Goal: Navigation & Orientation: Find specific page/section

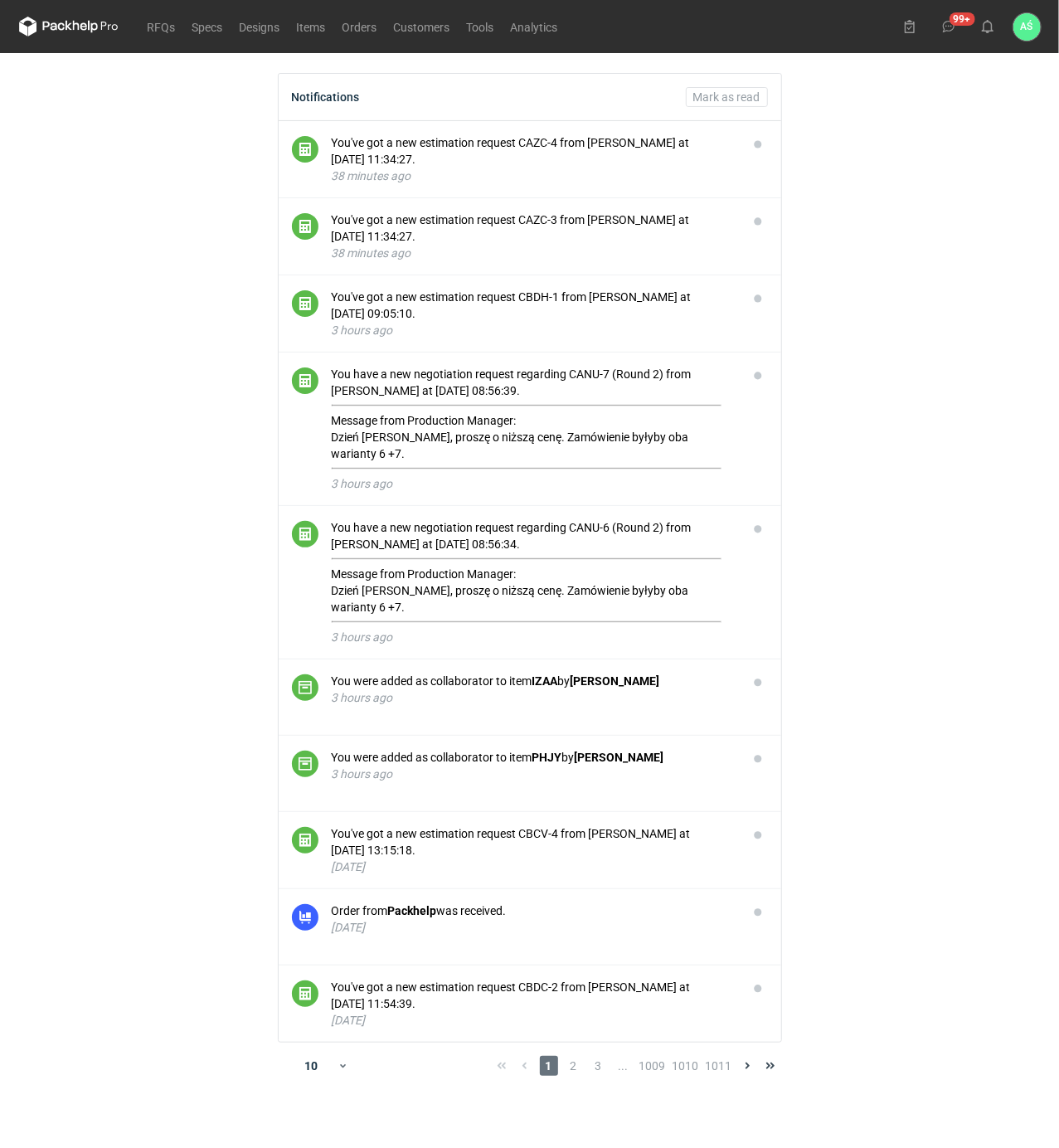
click at [866, 609] on main "Notifications [PERSON_NAME] as read You've got a new estimation request CAZC-4 …" at bounding box center [530, 601] width 1035 height 1096
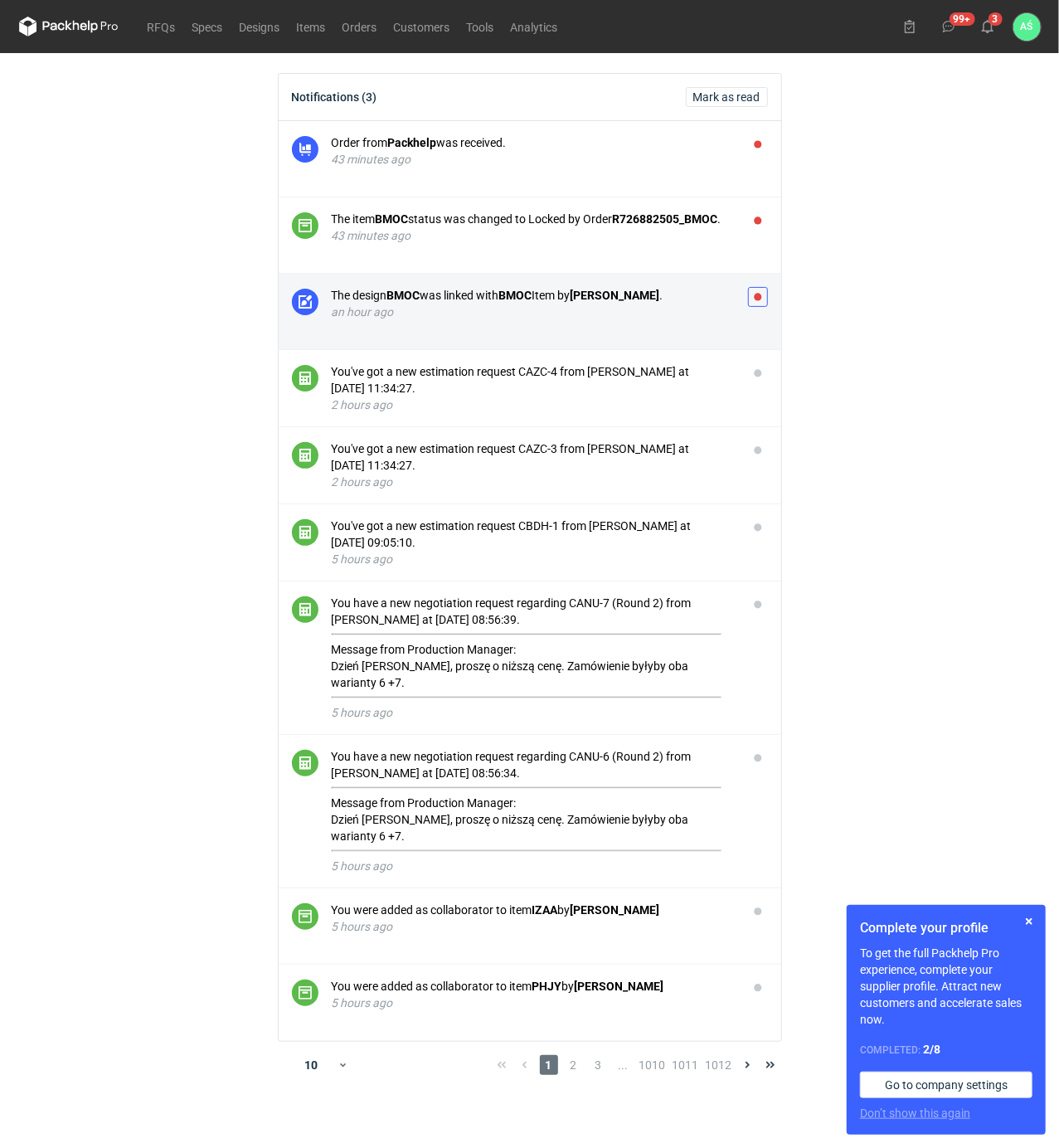
click at [755, 299] on button "button" at bounding box center [758, 297] width 20 height 20
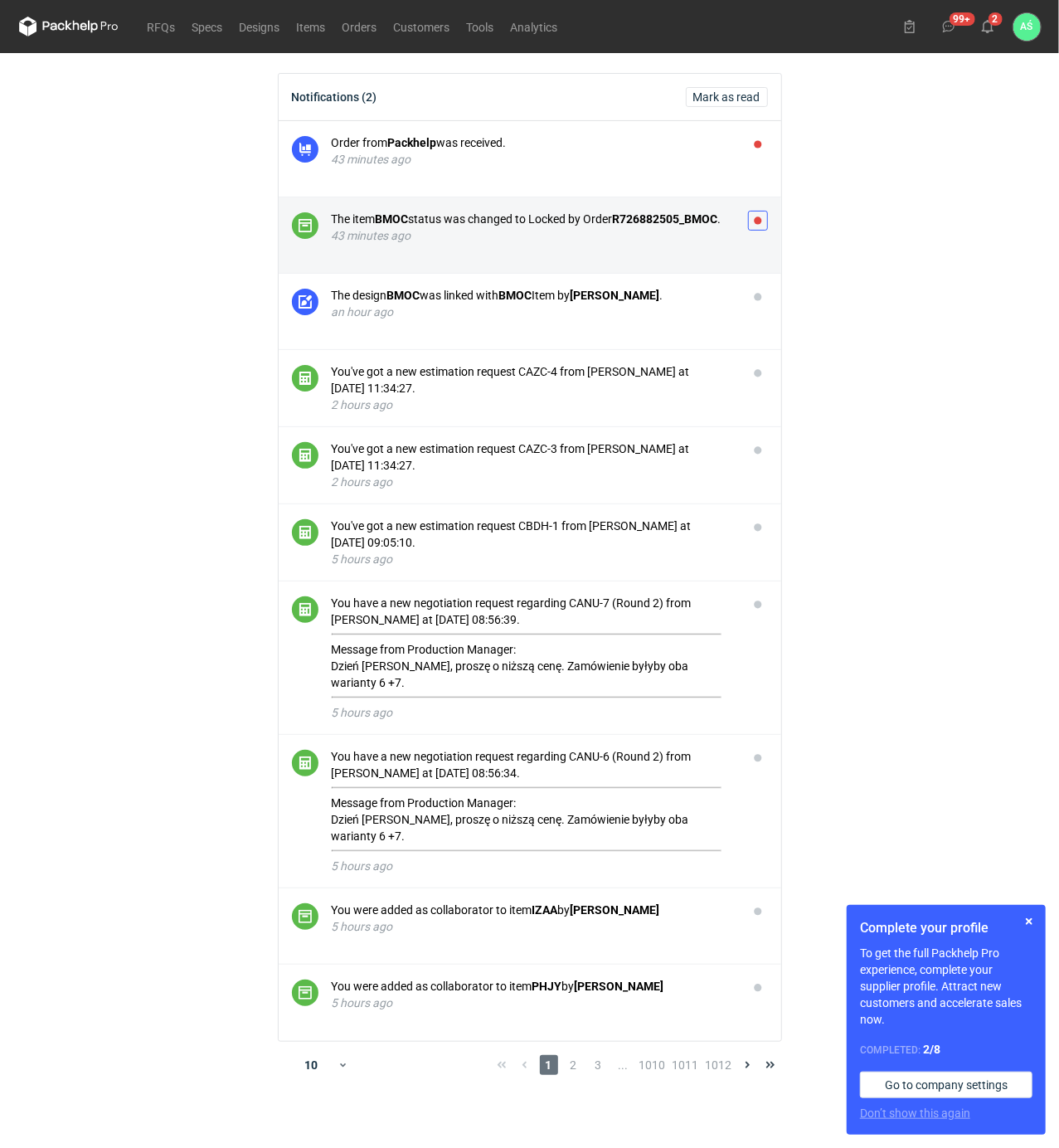
click at [758, 216] on button "button" at bounding box center [758, 221] width 20 height 20
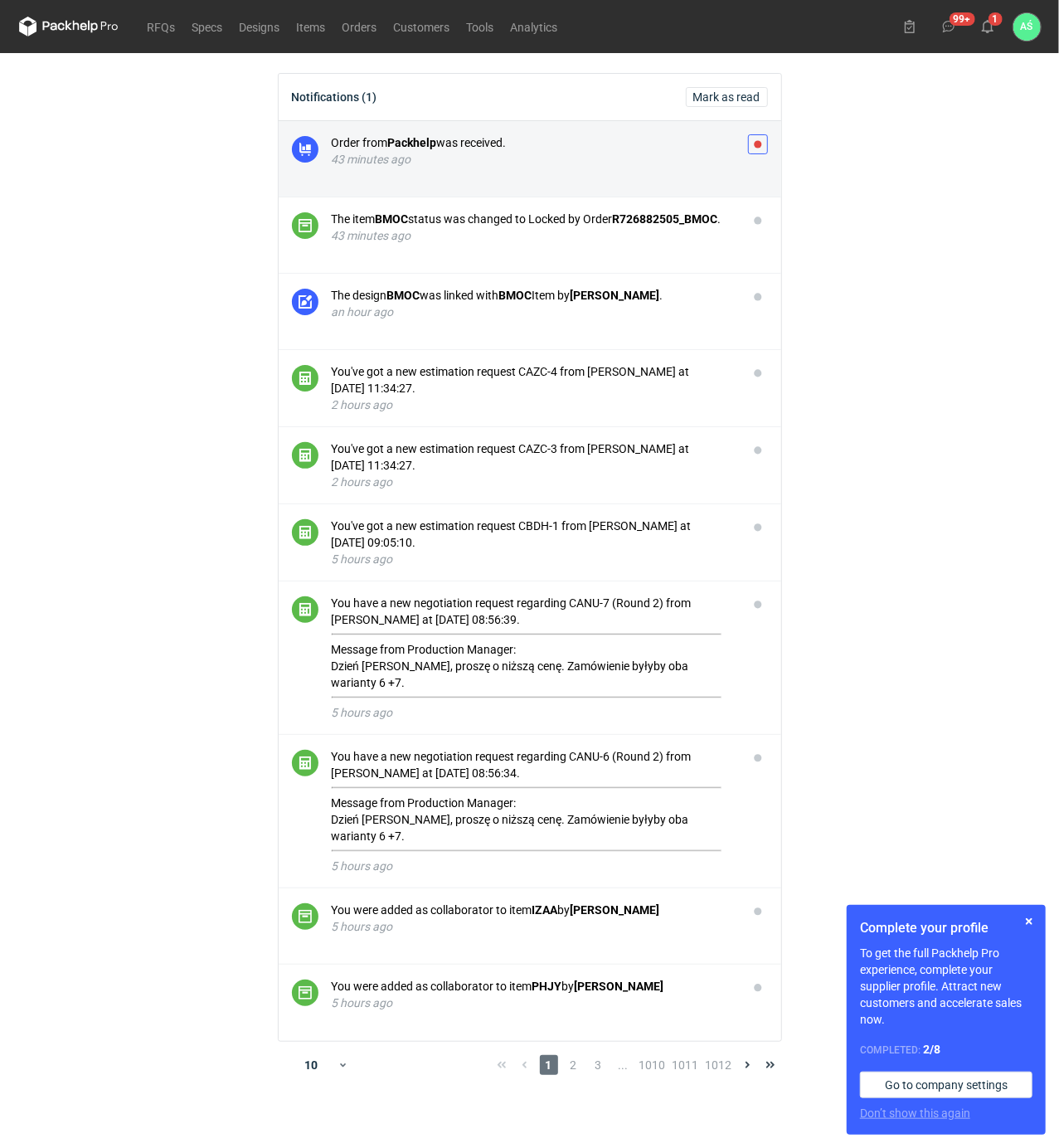
click at [760, 150] on button "button" at bounding box center [758, 145] width 20 height 20
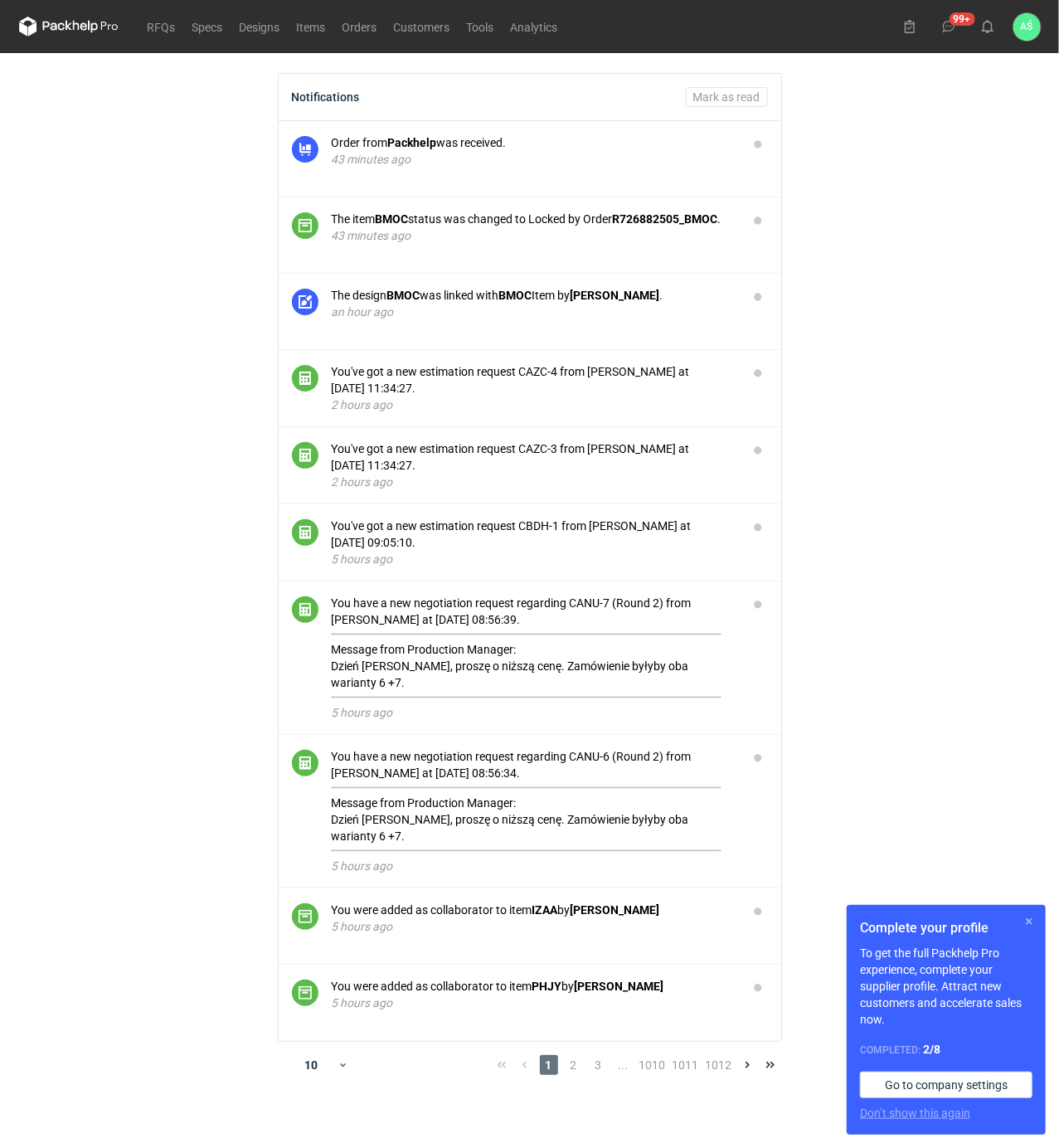
click at [1026, 921] on button "button" at bounding box center [1029, 922] width 20 height 20
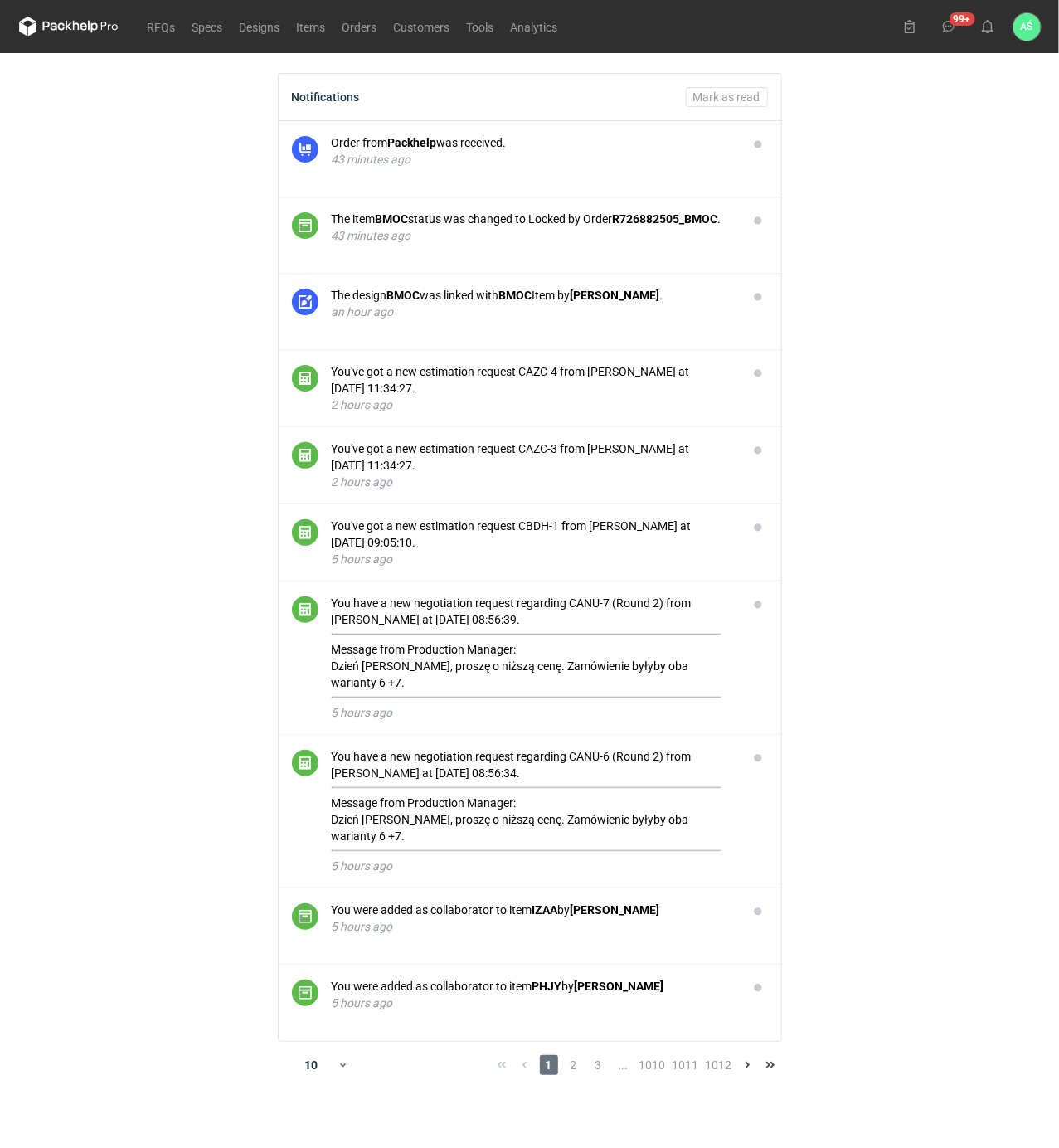
click at [894, 433] on main "Notifications Mark as read Order from Packhelp was received. 43 minutes ago The…" at bounding box center [530, 601] width 1035 height 1096
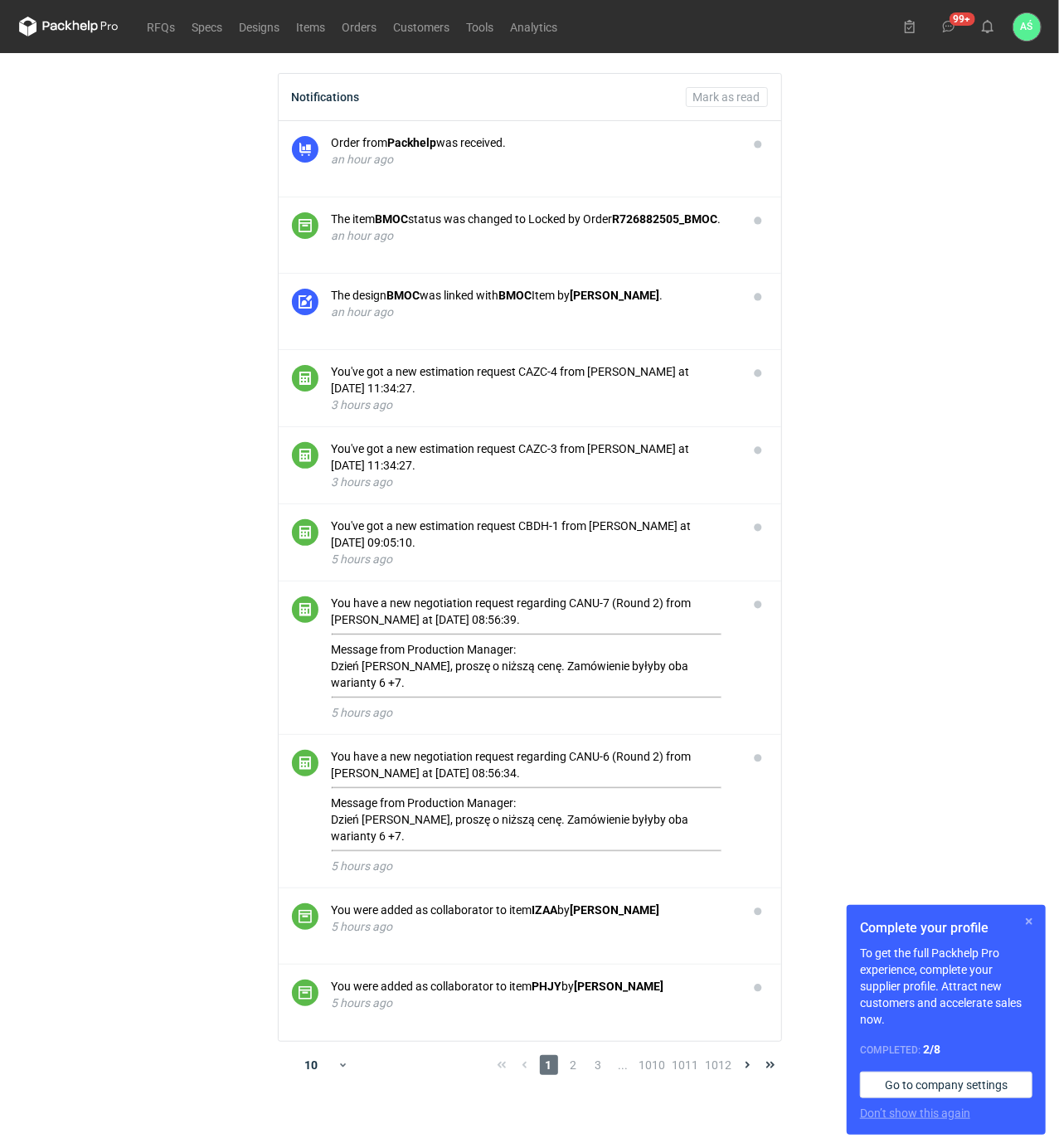
click at [1024, 921] on button "button" at bounding box center [1029, 922] width 20 height 20
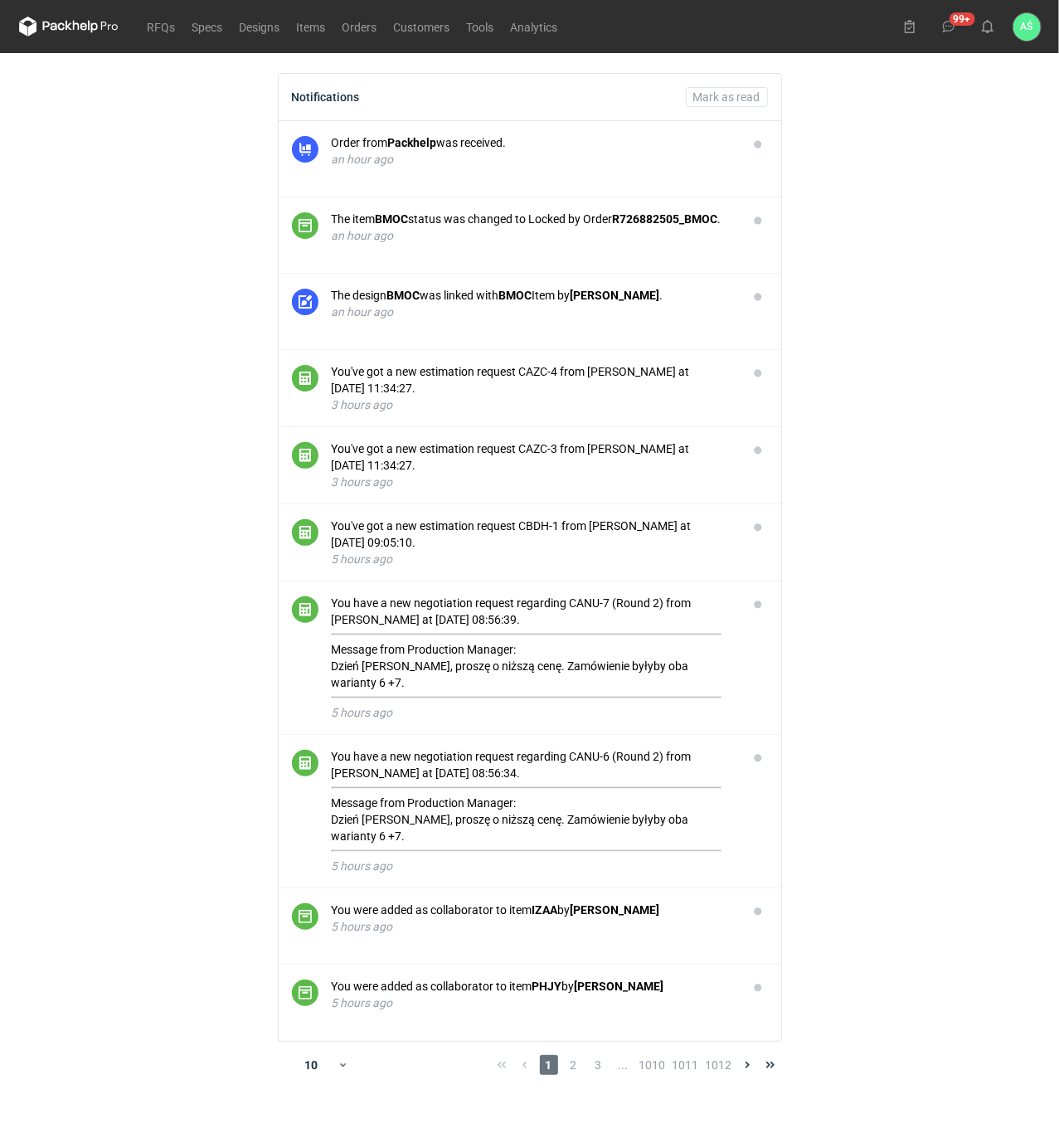
click at [959, 790] on main "Notifications Mark as read Order from Packhelp was received. an hour ago The it…" at bounding box center [530, 601] width 1035 height 1096
